Goal: Task Accomplishment & Management: Use online tool/utility

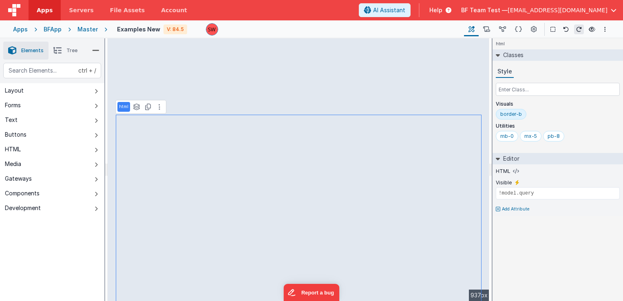
click at [159, 112] on div "html See layers ctrl + L Duplicate ctrl + D" at bounding box center [140, 107] width 51 height 14
click at [159, 109] on icon at bounding box center [160, 107] width 2 height 7
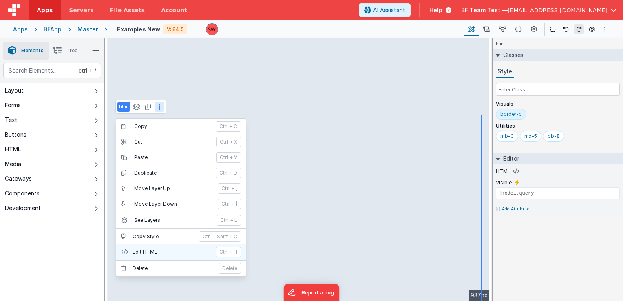
click at [150, 250] on p "Edit HTML" at bounding box center [172, 252] width 78 height 7
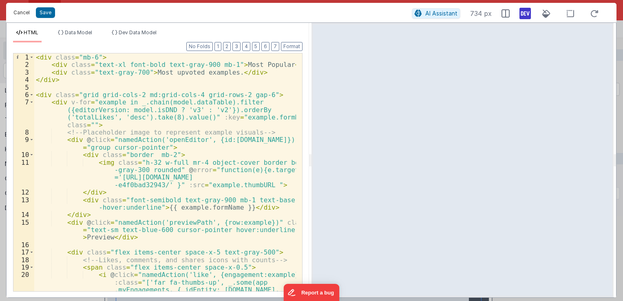
click at [18, 14] on button "Cancel" at bounding box center [21, 12] width 24 height 11
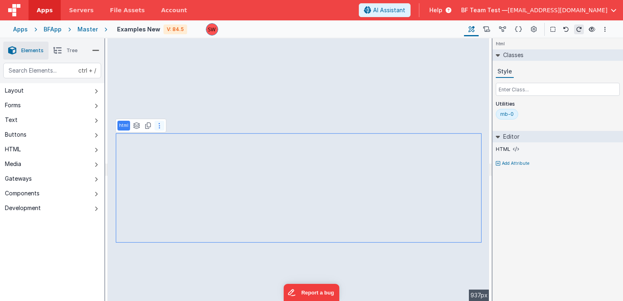
click at [157, 126] on button at bounding box center [160, 126] width 10 height 10
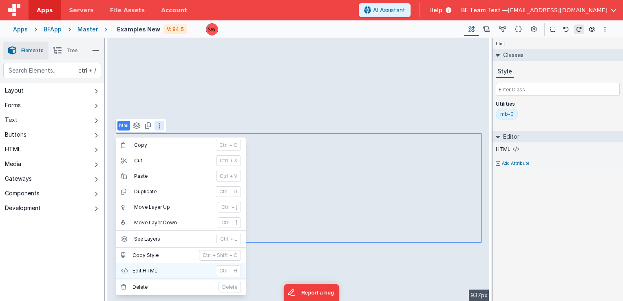
click at [157, 270] on p "Edit HTML" at bounding box center [172, 271] width 78 height 7
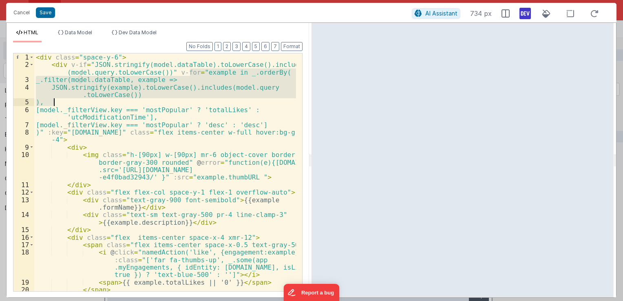
drag, startPoint x: 189, startPoint y: 73, endPoint x: 54, endPoint y: 101, distance: 137.5
click at [54, 101] on div "< div class = "space-y-6" > < div v-if = "JSON.stringify(model.dataTable).toLow…" at bounding box center [165, 179] width 262 height 253
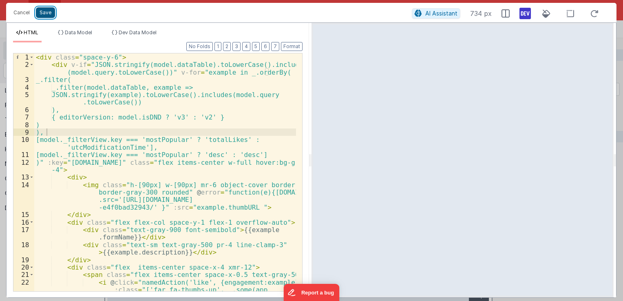
click at [44, 11] on button "Save" at bounding box center [45, 12] width 19 height 11
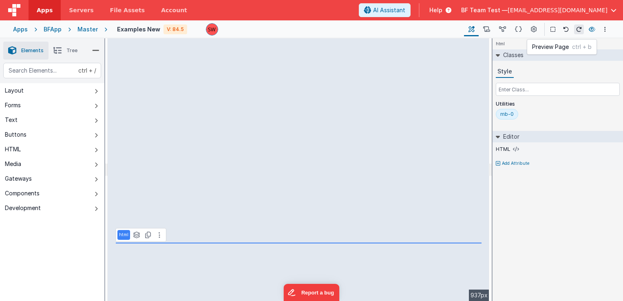
click at [592, 31] on icon at bounding box center [592, 30] width 7 height 6
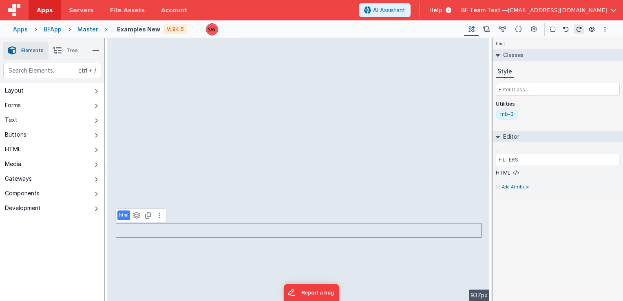
type input "GETTING STARTED"
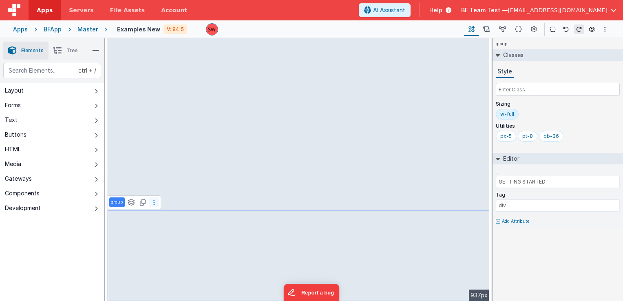
click at [154, 202] on icon at bounding box center [154, 202] width 2 height 7
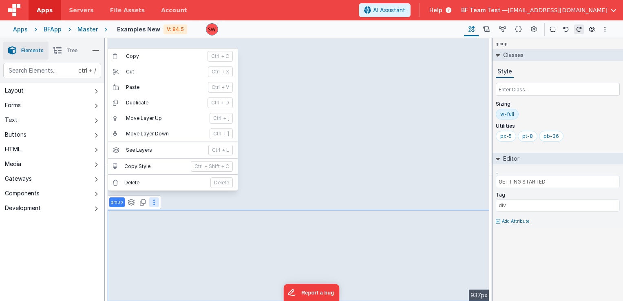
click at [154, 202] on icon at bounding box center [154, 202] width 2 height 7
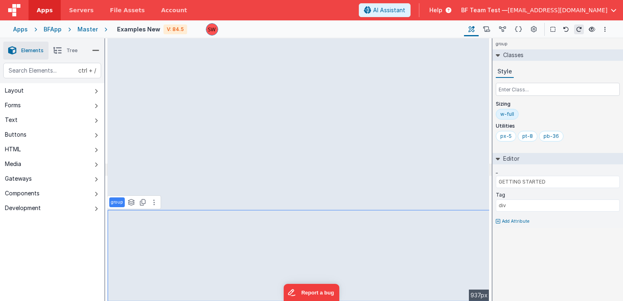
click at [63, 58] on li "Tree" at bounding box center [66, 51] width 34 height 18
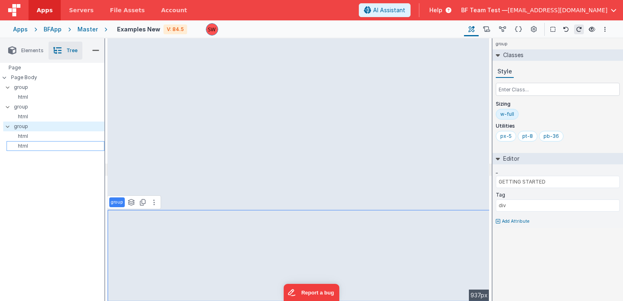
click at [34, 149] on div "html" at bounding box center [56, 146] width 98 height 10
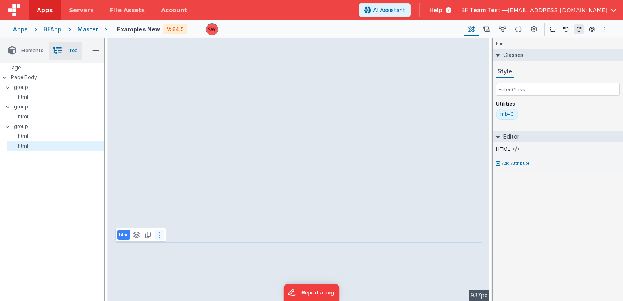
click at [159, 237] on icon at bounding box center [160, 235] width 2 height 7
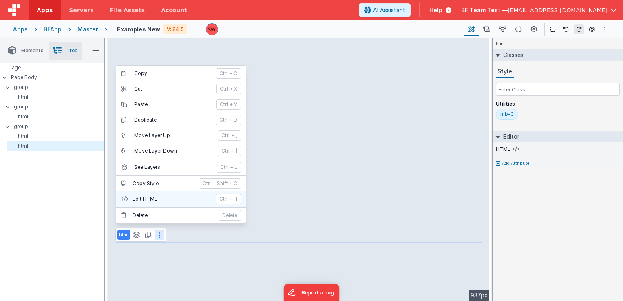
click at [139, 203] on button "Edit HTML ctrl + H" at bounding box center [181, 199] width 130 height 16
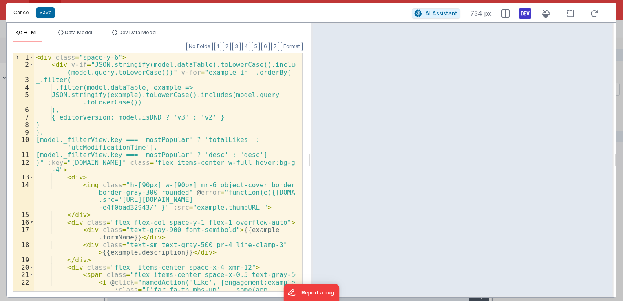
click at [24, 9] on button "Cancel" at bounding box center [21, 12] width 24 height 11
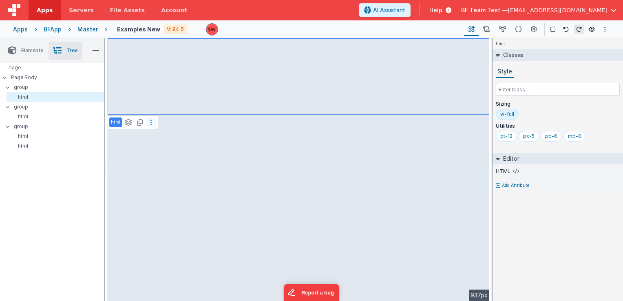
click at [153, 120] on button at bounding box center [151, 122] width 10 height 10
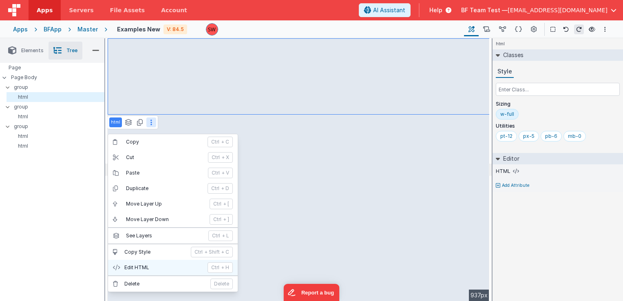
click at [154, 264] on p "Edit HTML" at bounding box center [163, 267] width 78 height 7
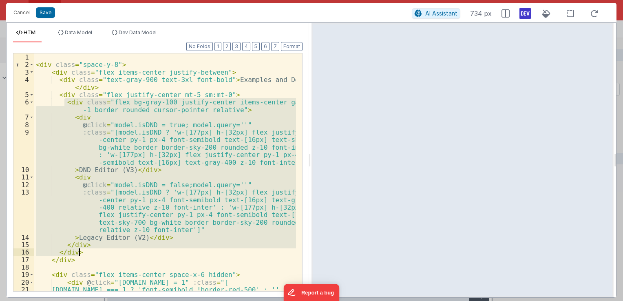
drag, startPoint x: 63, startPoint y: 100, endPoint x: 96, endPoint y: 248, distance: 152.1
click at [96, 248] on div "< div class = "space-y-8" > < div class = "flex items-center justify-between" >…" at bounding box center [165, 183] width 262 height 261
click at [167, 121] on div "< div class = "space-y-8" > < div class = "flex items-center justify-between" >…" at bounding box center [165, 172] width 262 height 238
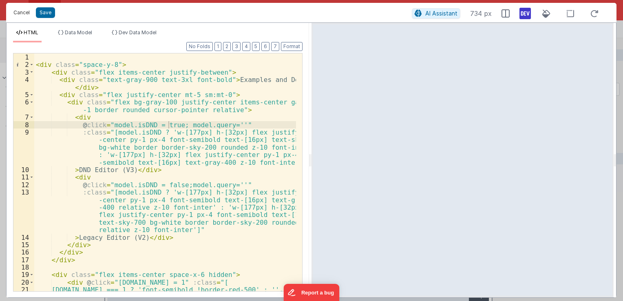
click at [20, 14] on button "Cancel" at bounding box center [21, 12] width 24 height 11
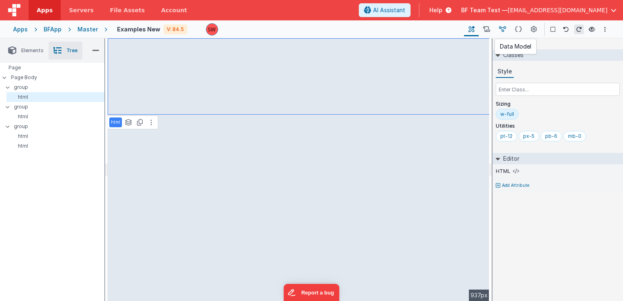
click at [508, 32] on button at bounding box center [503, 29] width 16 height 14
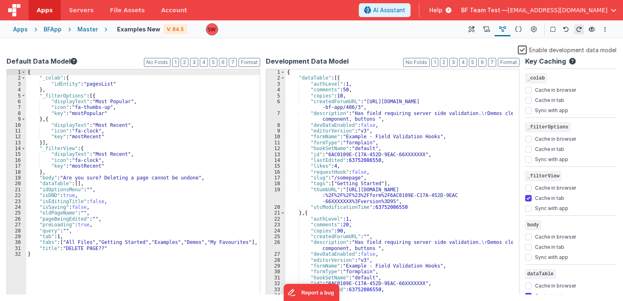
scroll to position [24, 0]
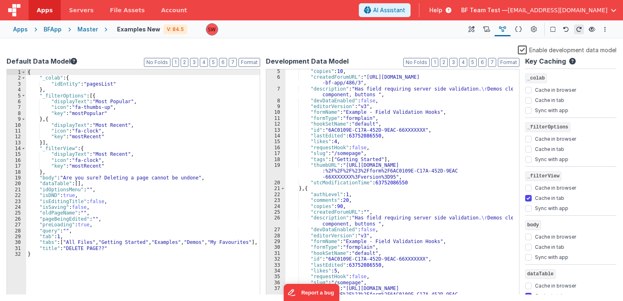
click at [362, 238] on div ""copies" : 10 , "createdForumURL" : "https://forum.fmbetterforms.com/t/whos-con…" at bounding box center [400, 194] width 228 height 250
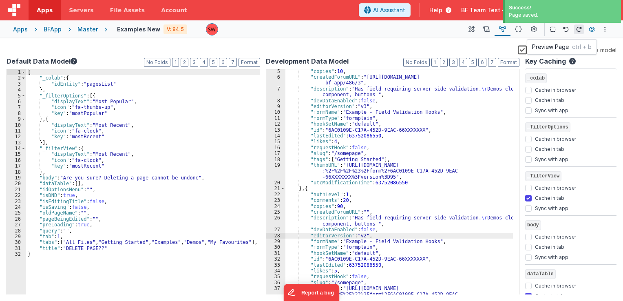
click at [593, 30] on icon at bounding box center [592, 30] width 7 height 6
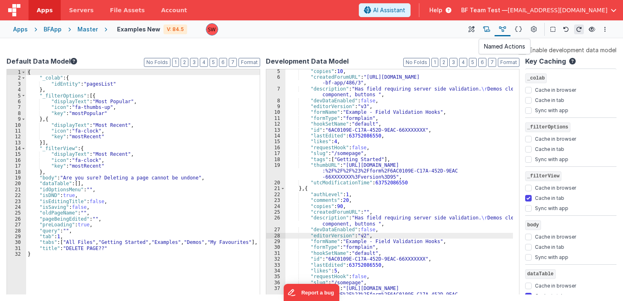
click at [480, 29] on button at bounding box center [487, 29] width 16 height 14
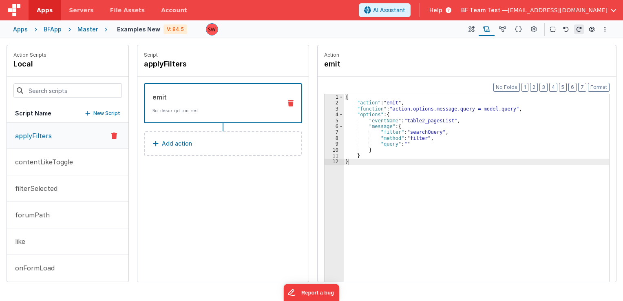
drag, startPoint x: 477, startPoint y: 32, endPoint x: 459, endPoint y: 36, distance: 17.7
click at [477, 31] on button at bounding box center [471, 29] width 15 height 14
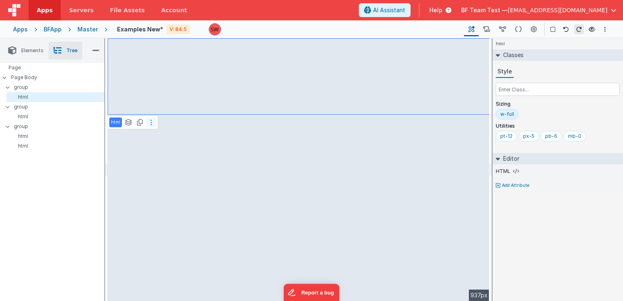
click at [152, 124] on button at bounding box center [151, 122] width 10 height 10
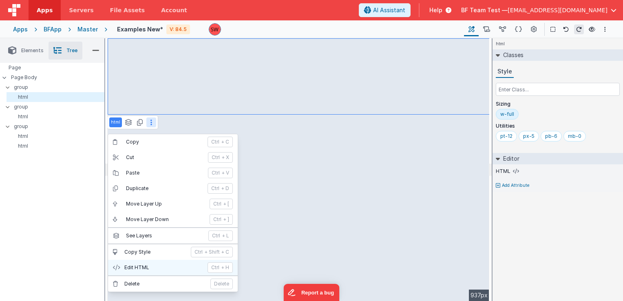
click at [143, 264] on p "Edit HTML" at bounding box center [163, 267] width 78 height 7
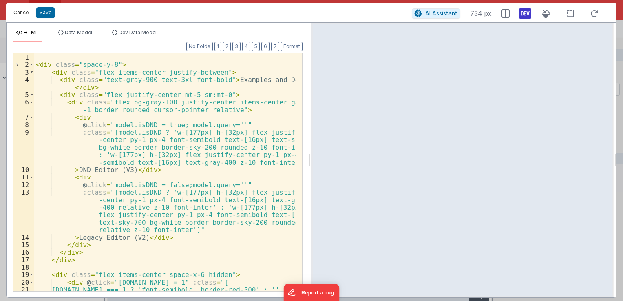
click at [20, 7] on button "Cancel" at bounding box center [21, 12] width 24 height 11
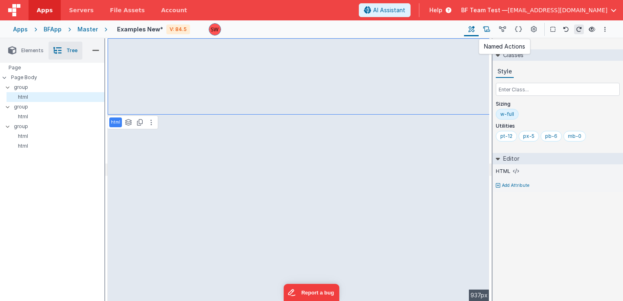
click at [488, 29] on icon at bounding box center [486, 29] width 7 height 9
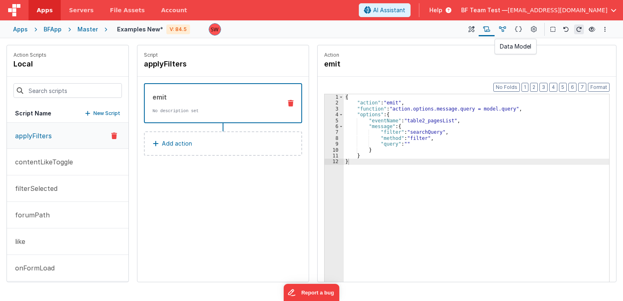
click at [501, 32] on icon at bounding box center [502, 29] width 7 height 9
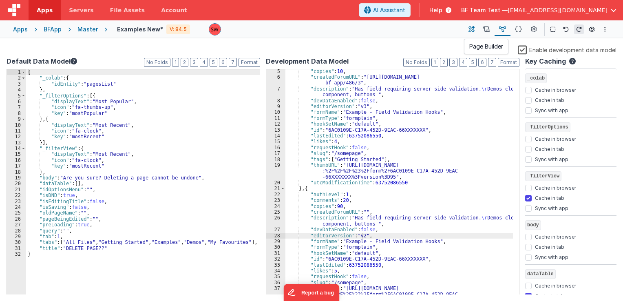
click at [478, 27] on button at bounding box center [471, 29] width 15 height 14
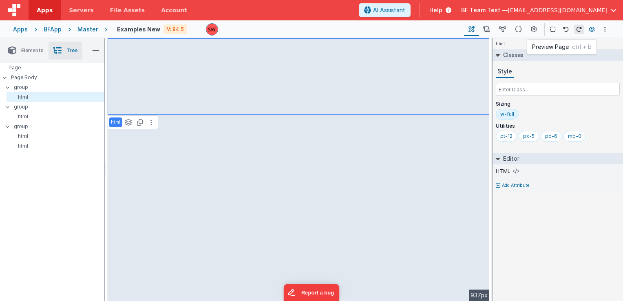
click at [589, 30] on icon at bounding box center [592, 30] width 7 height 6
